Goal: Use online tool/utility: Utilize a website feature to perform a specific function

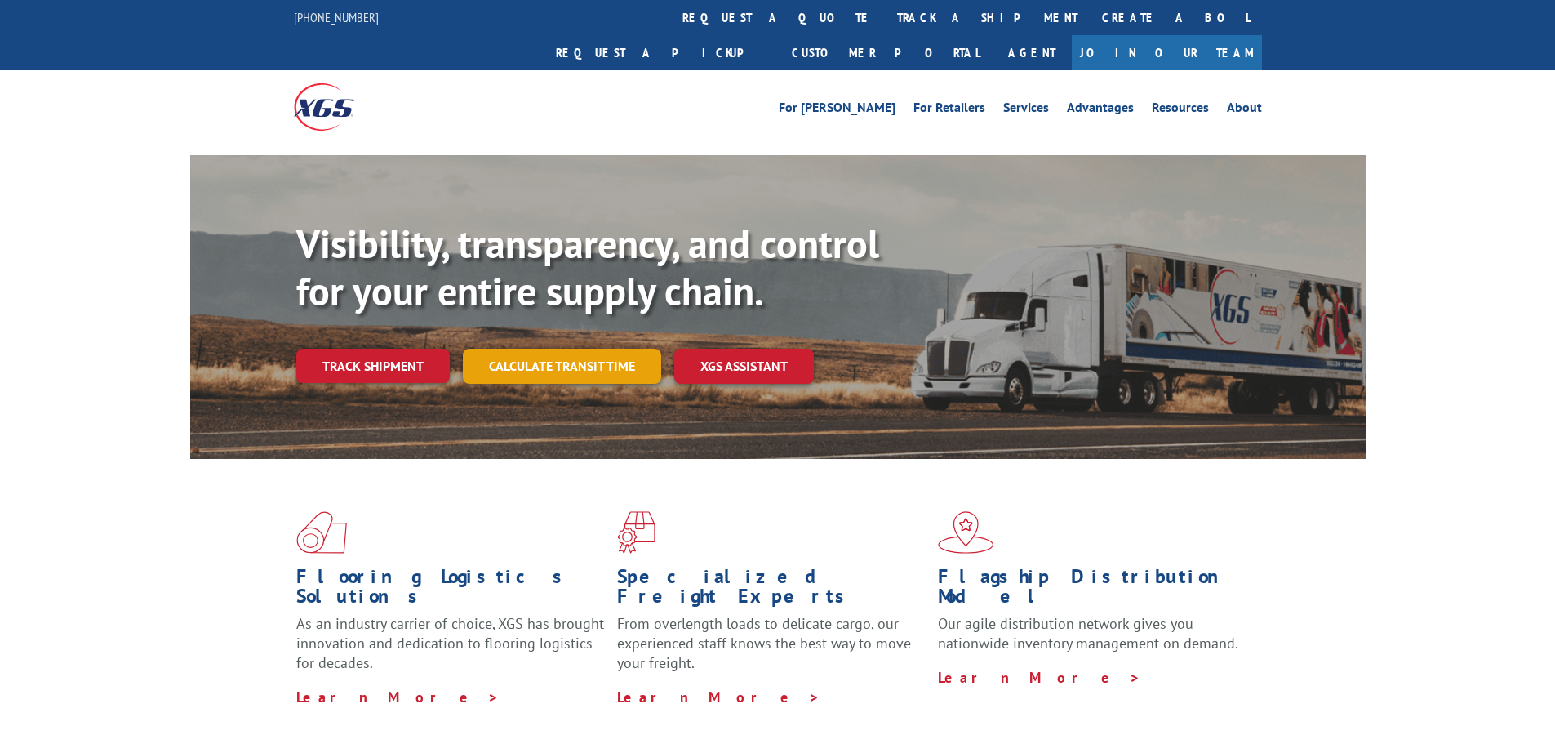
click at [629, 349] on link "Calculate transit time" at bounding box center [562, 366] width 198 height 35
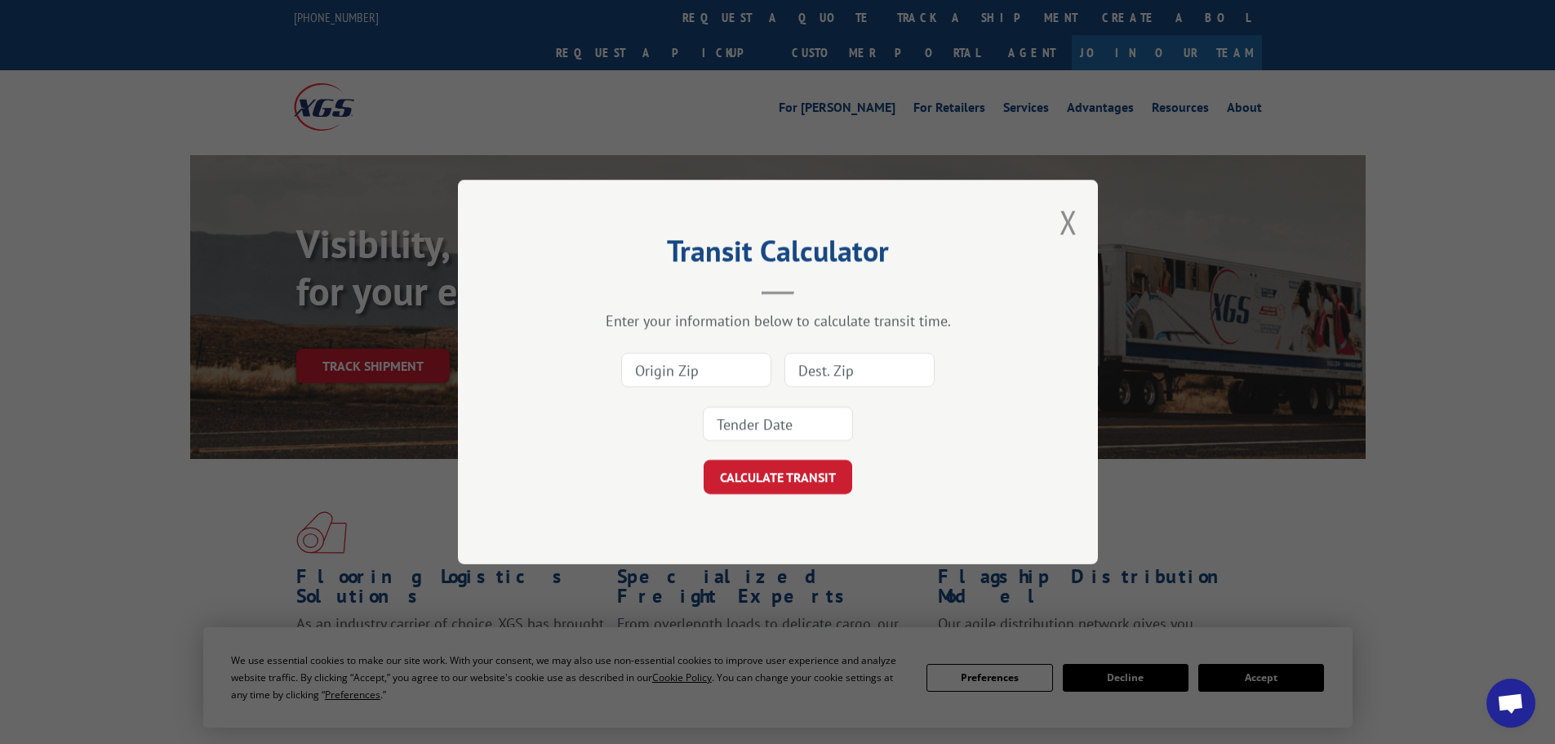
click at [671, 341] on div "Enter your information below to calculate transit time. CALCULATE TRANSIT" at bounding box center [778, 402] width 477 height 183
drag, startPoint x: 665, startPoint y: 370, endPoint x: 674, endPoint y: 403, distance: 34.1
click at [665, 370] on input at bounding box center [696, 370] width 150 height 34
type input "30701"
click at [875, 374] on input at bounding box center [860, 370] width 150 height 34
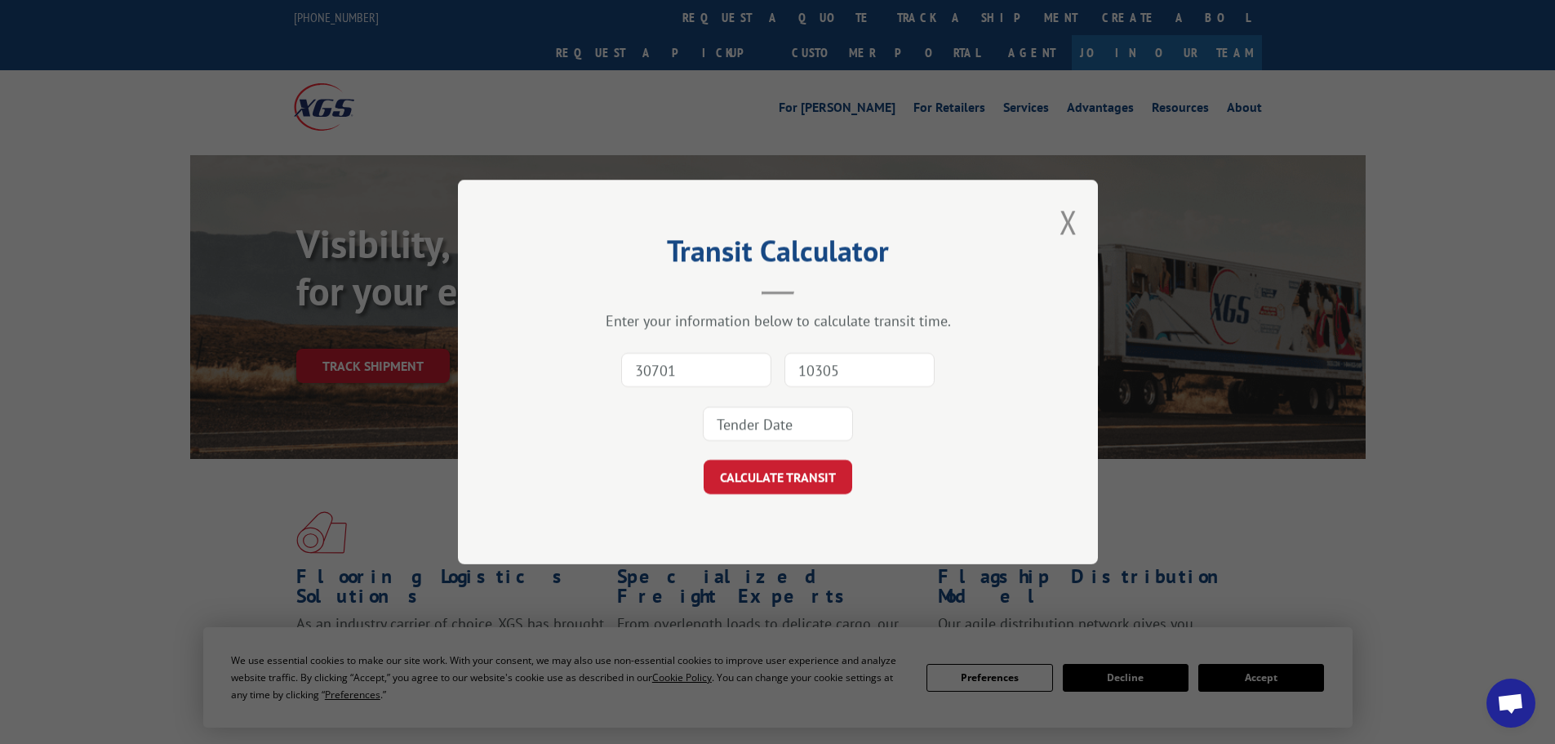
type input "10305"
click at [798, 420] on input at bounding box center [778, 424] width 150 height 34
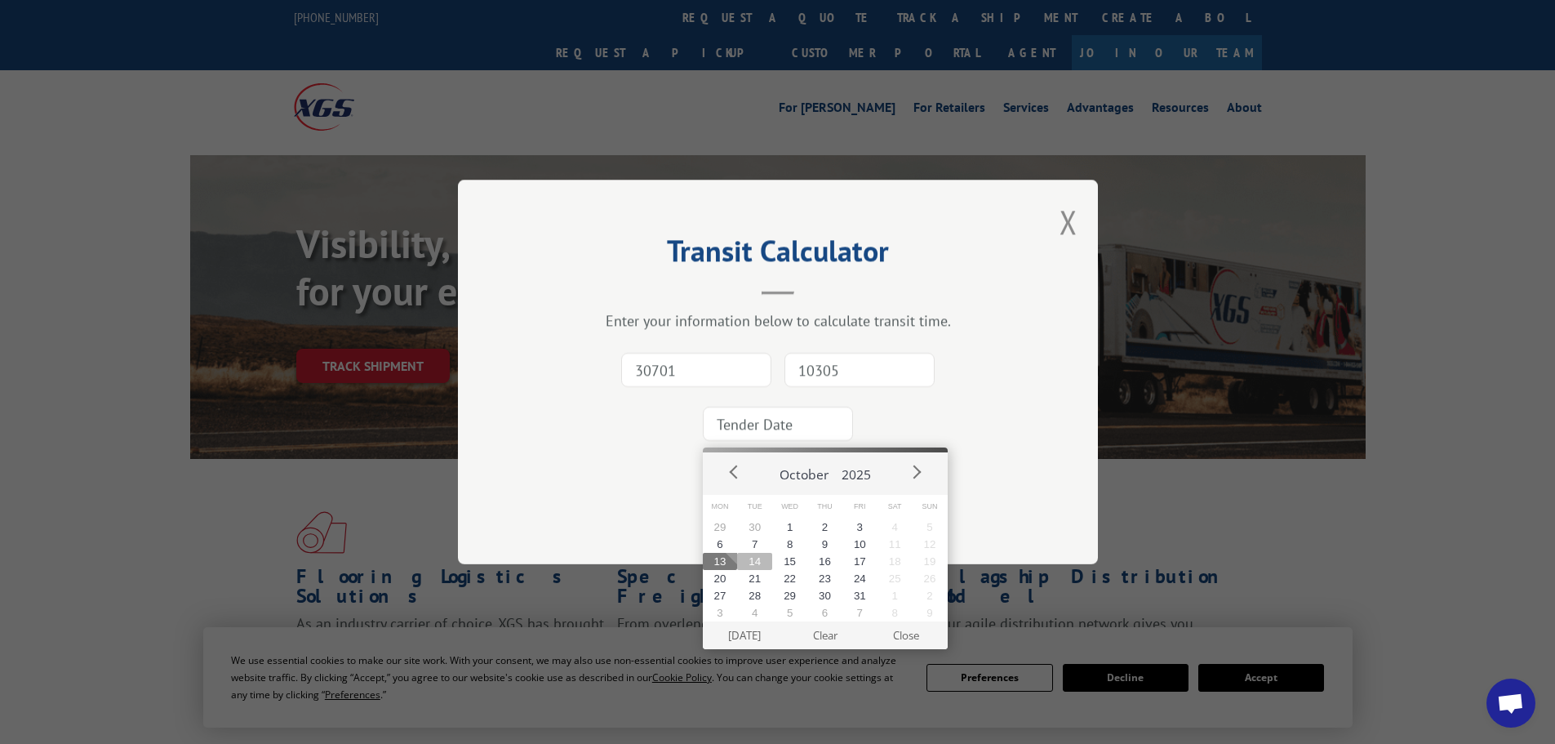
click at [748, 567] on button "14" at bounding box center [754, 561] width 35 height 17
type input "[DATE]"
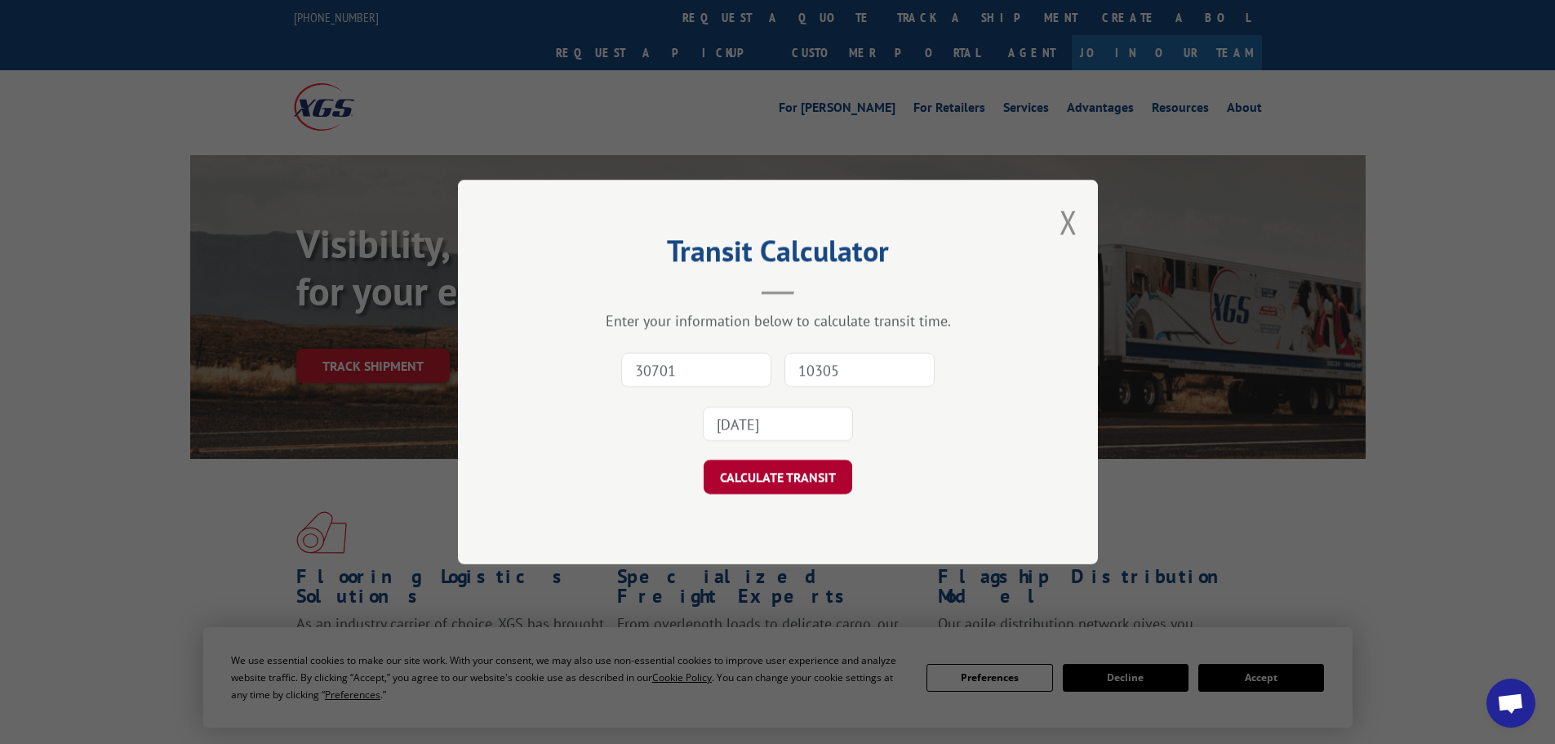
click at [737, 489] on button "CALCULATE TRANSIT" at bounding box center [778, 477] width 149 height 34
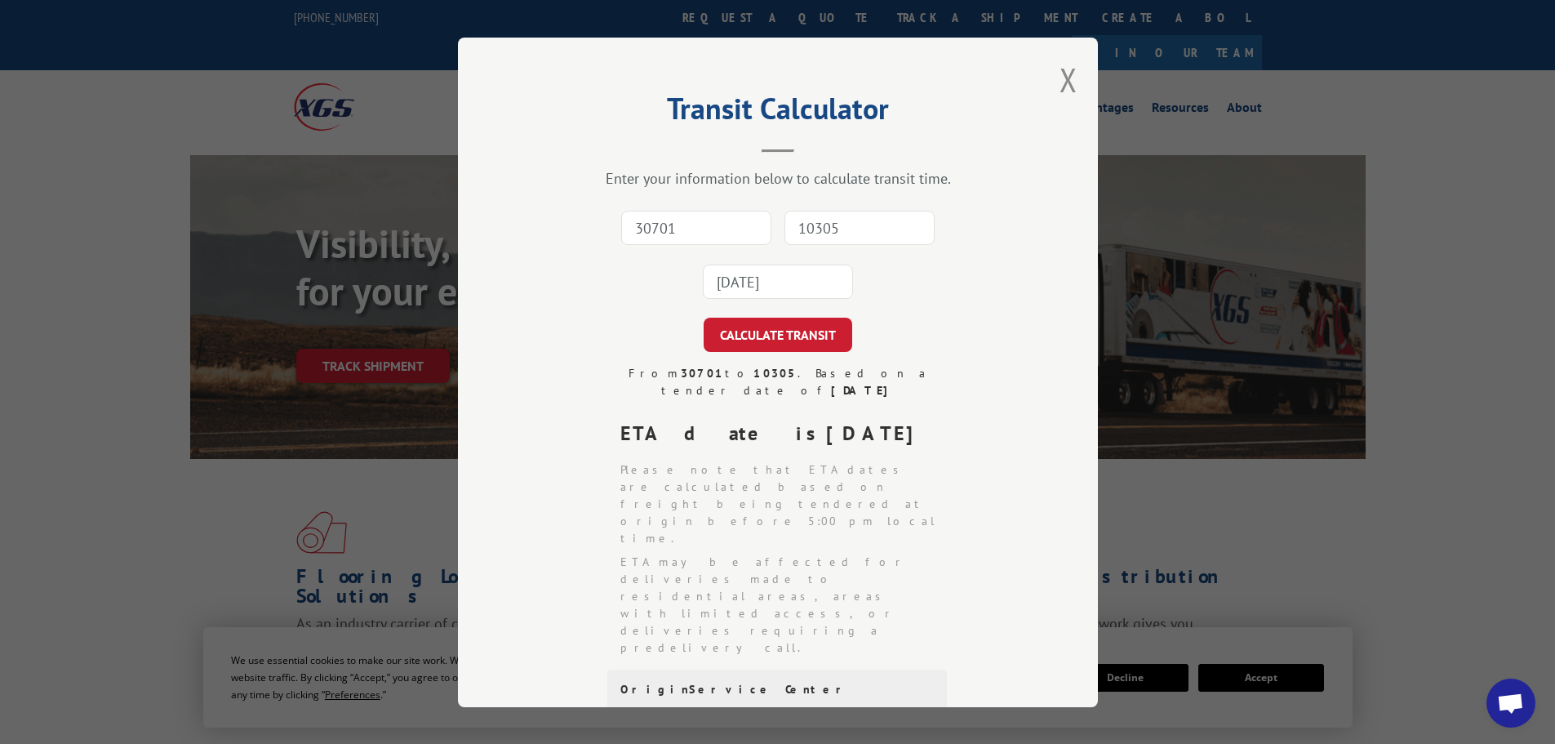
click at [532, 434] on div "Transit Calculator Enter your information below to calculate transit time. 3070…" at bounding box center [778, 372] width 640 height 669
click at [1062, 73] on button "Close modal" at bounding box center [1069, 79] width 18 height 43
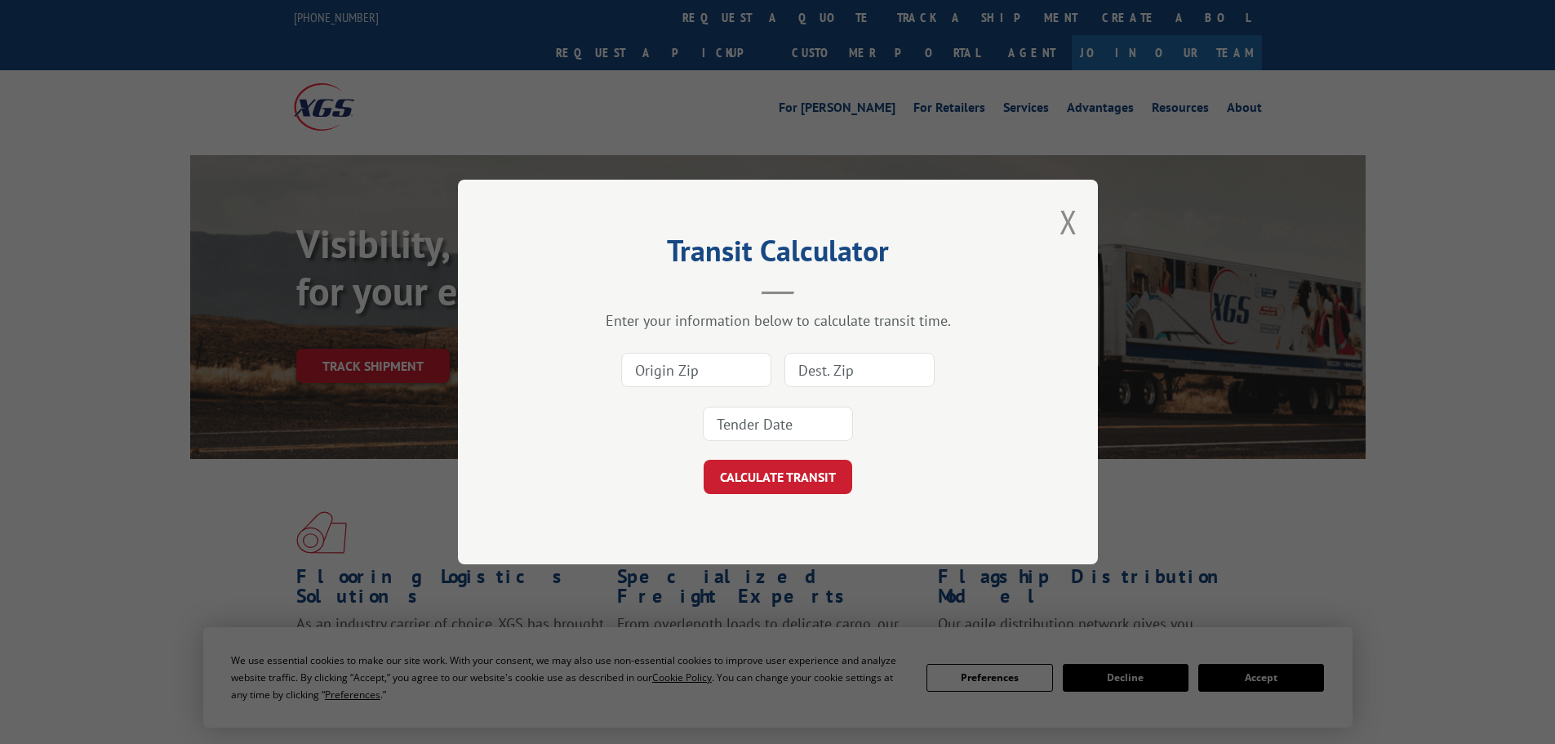
click at [742, 371] on input at bounding box center [696, 370] width 150 height 34
type input "30701"
click at [867, 359] on input at bounding box center [860, 370] width 150 height 34
type input "19021"
click at [704, 460] on button "CALCULATE TRANSIT" at bounding box center [778, 477] width 149 height 34
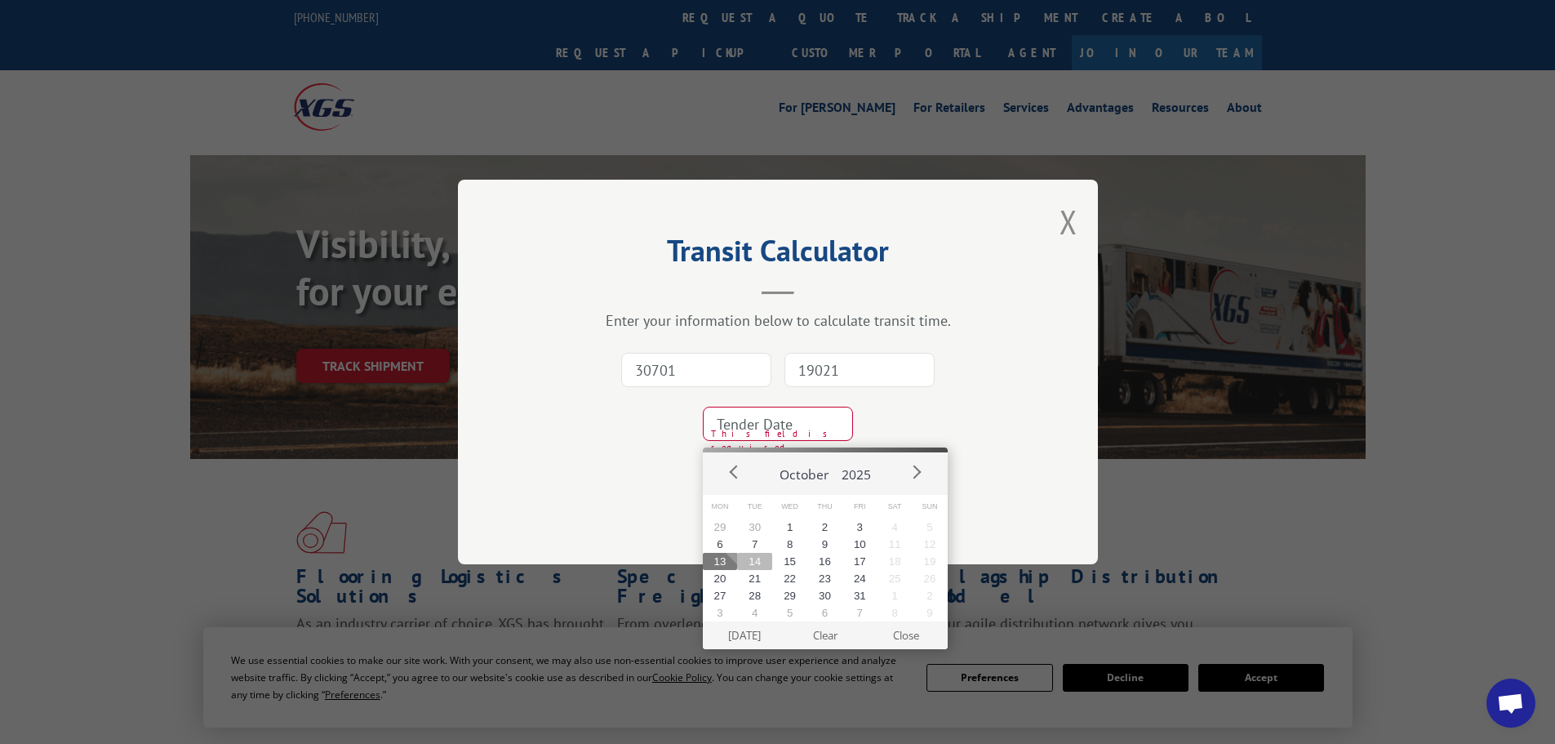
click at [757, 566] on button "14" at bounding box center [754, 561] width 35 height 17
type input "[DATE]"
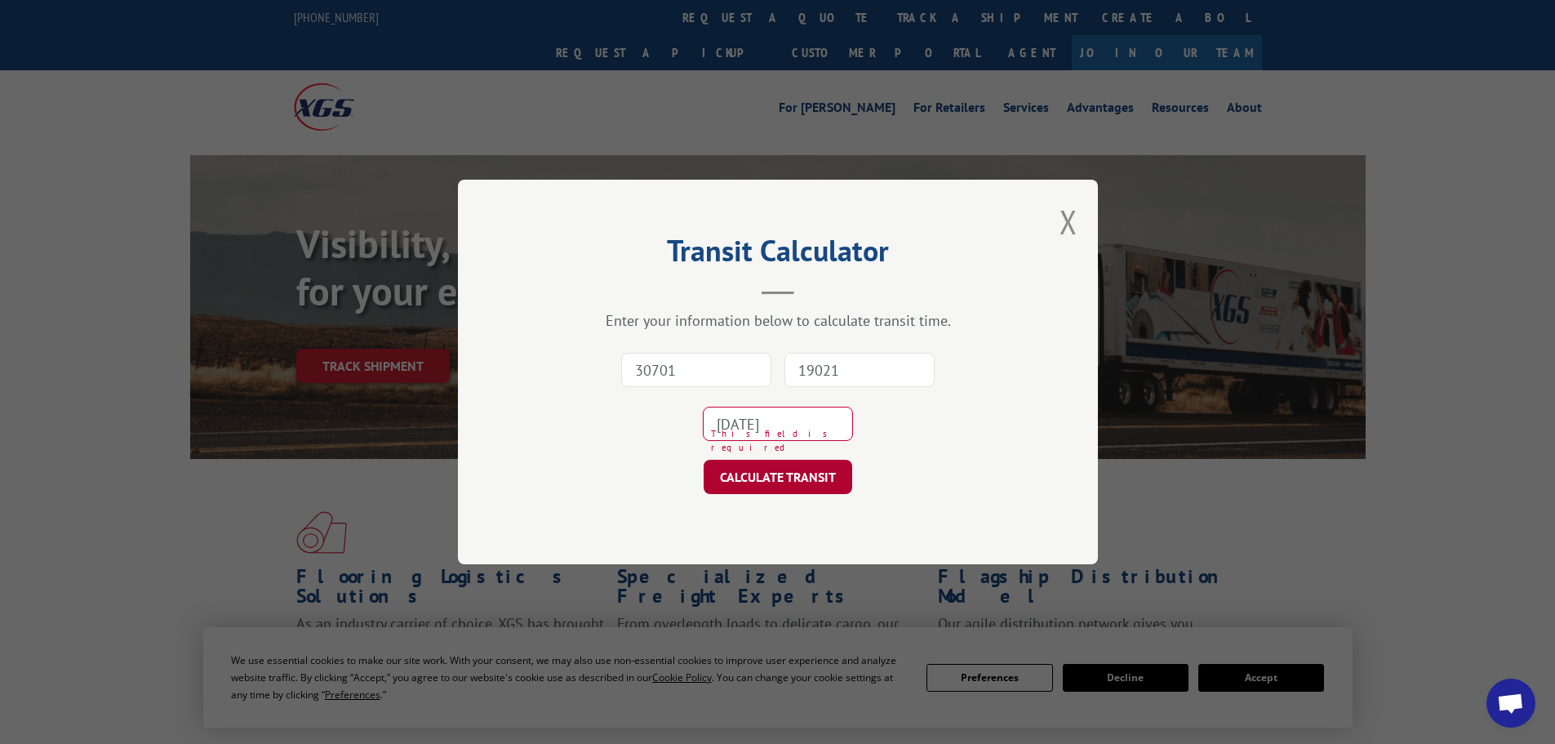
click at [760, 469] on button "CALCULATE TRANSIT" at bounding box center [778, 477] width 149 height 34
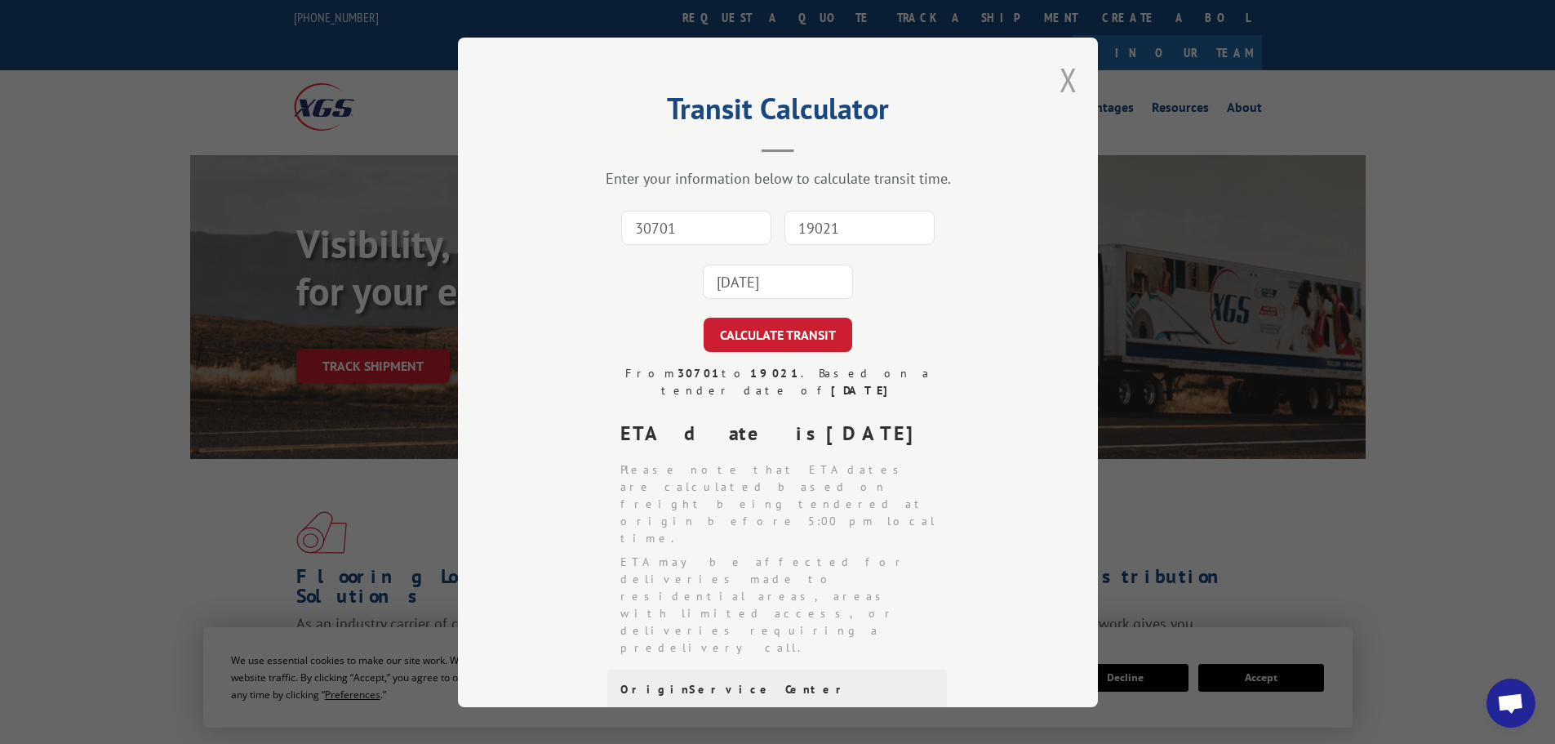
click at [1065, 80] on button "Close modal" at bounding box center [1069, 79] width 18 height 43
